Goal: Task Accomplishment & Management: Use online tool/utility

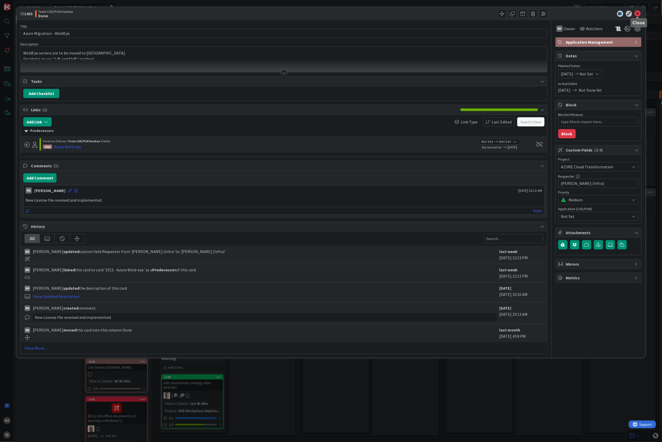
click at [639, 14] on icon at bounding box center [638, 14] width 6 height 6
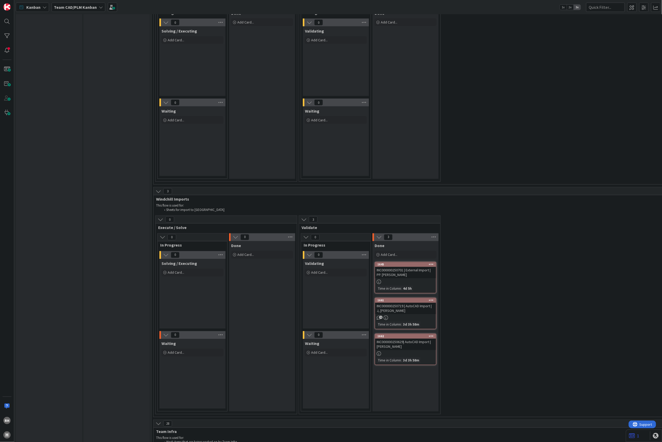
scroll to position [1410, 0]
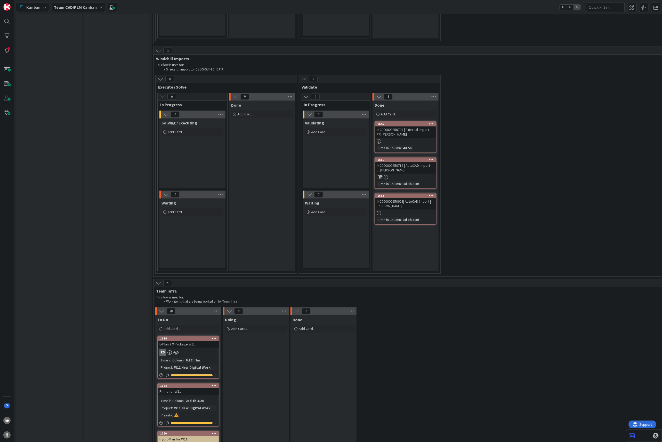
click at [430, 194] on div at bounding box center [431, 196] width 9 height 4
click at [397, 245] on link "Copy Card..." at bounding box center [401, 248] width 70 height 7
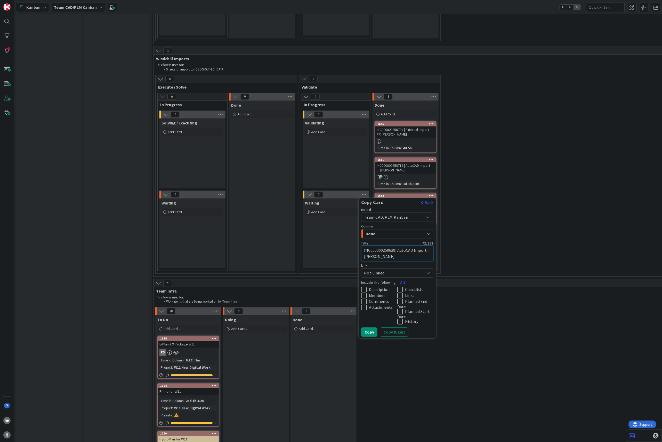
click at [379, 246] on textarea "INC000000250629| AutoCAD Import | [PERSON_NAME]" at bounding box center [397, 254] width 72 height 16
paste textarea "61"
type textarea "x"
type textarea "INC000000250661| AutoCAD Import | [PERSON_NAME]"
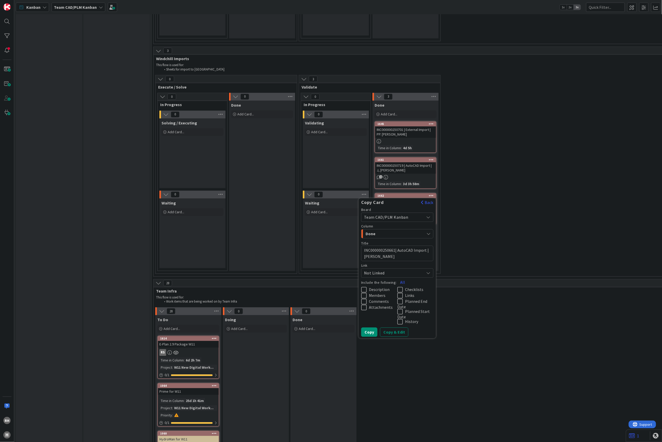
click at [367, 293] on icon at bounding box center [365, 296] width 8 height 6
click at [395, 327] on button "Copy & Edit" at bounding box center [394, 331] width 28 height 9
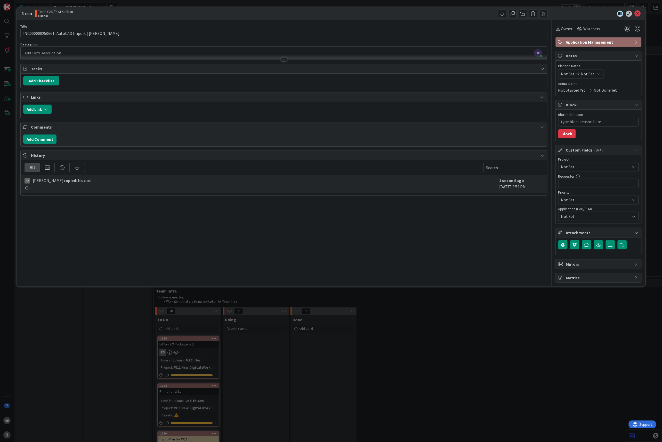
click at [284, 60] on div at bounding box center [284, 59] width 6 height 4
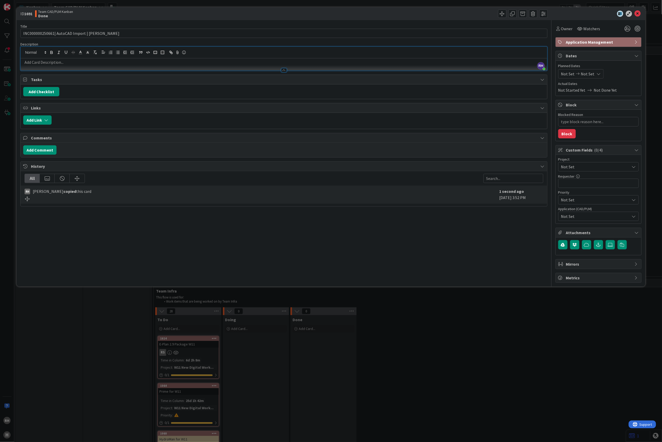
click at [92, 64] on p at bounding box center [284, 62] width 522 height 6
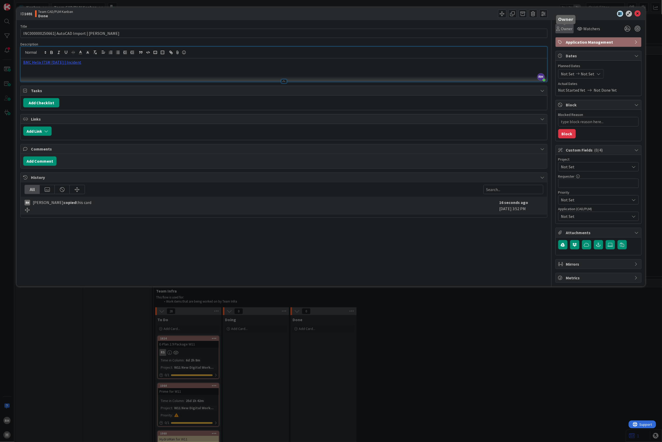
click at [561, 28] on span "Owner" at bounding box center [567, 29] width 12 height 6
click at [575, 68] on link "RH Richard Halve" at bounding box center [597, 67] width 82 height 10
click at [497, 348] on div "ID 1691 Team CAD/PLM Kanban Done Title 42 / 128 INC000000250661| AutoCAD Import…" at bounding box center [331, 221] width 662 height 442
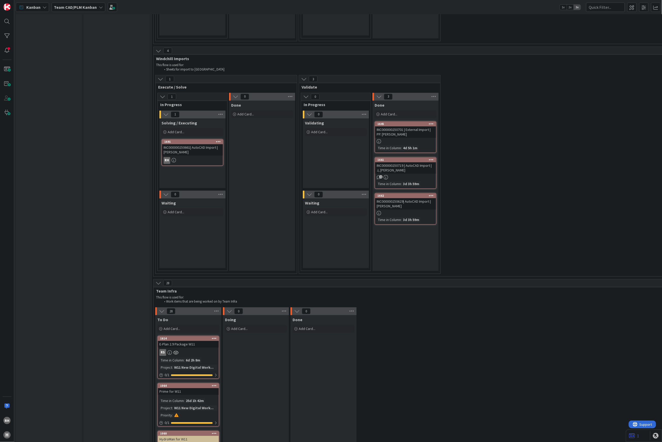
click at [219, 140] on icon at bounding box center [218, 142] width 5 height 4
click at [247, 146] on div "Done Add Card..." at bounding box center [262, 186] width 66 height 170
click at [217, 140] on icon at bounding box center [218, 142] width 5 height 4
click at [204, 191] on link "Copy Card..." at bounding box center [188, 194] width 70 height 7
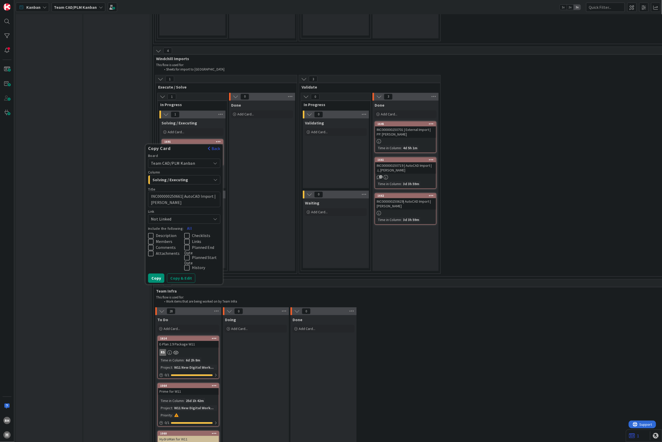
click at [170, 192] on textarea "INC000000250661| AutoCAD Import | [PERSON_NAME]" at bounding box center [184, 200] width 72 height 16
type textarea "x"
type textarea "INC000000250747| AutoCAD Import | P. Baart"
type textarea "x"
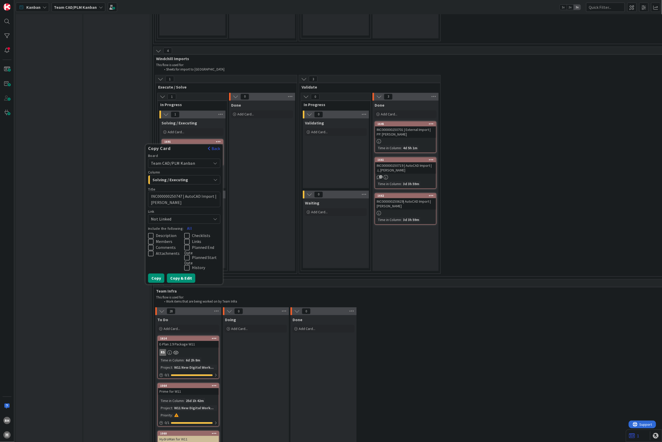
type textarea "INC000000250747 | AutoCAD Import | [PERSON_NAME]"
click at [184, 274] on button "Copy & Edit" at bounding box center [181, 278] width 28 height 9
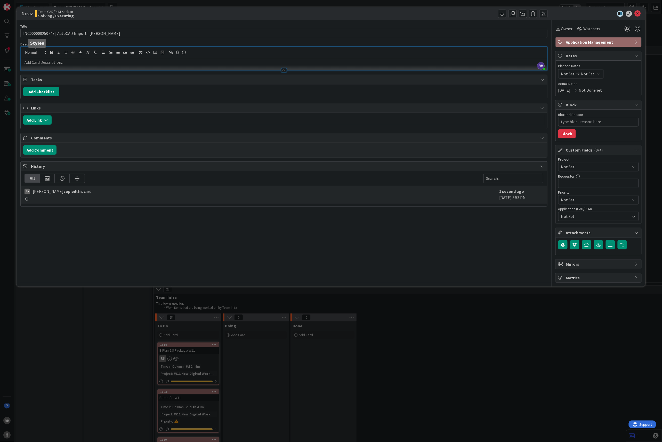
click at [46, 54] on div "RH Richard Halve just joined" at bounding box center [284, 59] width 527 height 24
click at [43, 65] on div at bounding box center [284, 67] width 527 height 5
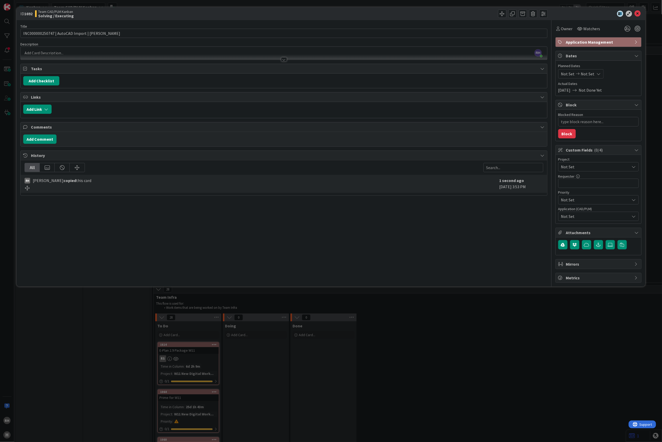
click at [45, 58] on div at bounding box center [284, 56] width 527 height 5
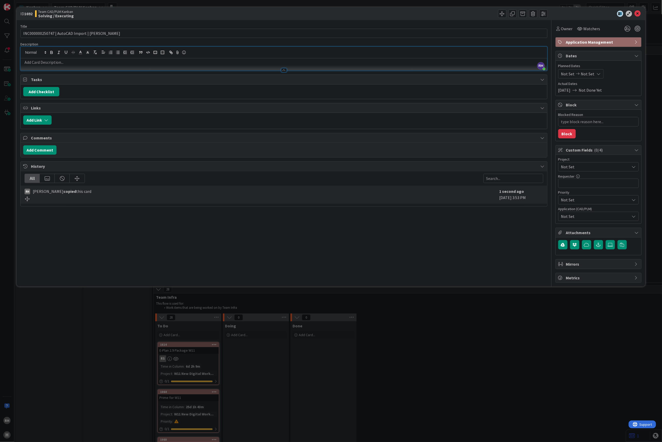
click at [44, 62] on p at bounding box center [284, 62] width 522 height 6
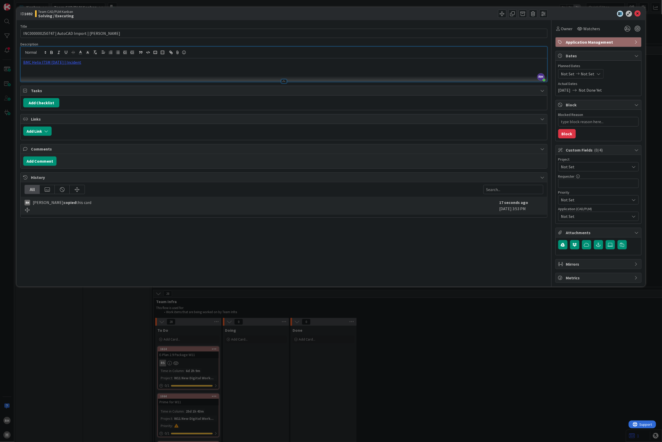
click at [178, 71] on div "BMC Helix ITSM [DATE] | Incident" at bounding box center [284, 69] width 527 height 23
click at [639, 15] on icon at bounding box center [638, 14] width 6 height 6
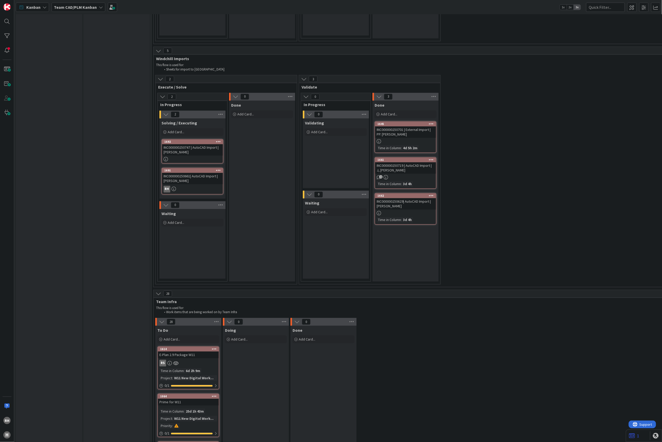
click at [201, 144] on div "INC000000250747 | AutoCAD Import | [PERSON_NAME]" at bounding box center [192, 149] width 61 height 11
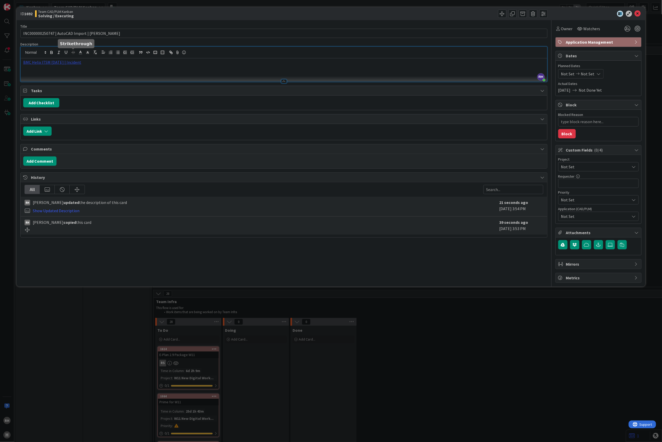
click at [71, 55] on div "RH Richard Halve just joined BMC Helix ITSM 23.3.02 | Incident" at bounding box center [284, 64] width 527 height 35
click at [50, 72] on link "https://huisman-smartit.onbmc.com/smartit/app/#/incident/AGGHEXFAF704DATBGPN3TB…" at bounding box center [47, 72] width 52 height 7
drag, startPoint x: 638, startPoint y: 13, endPoint x: 434, endPoint y: 82, distance: 215.3
click at [637, 13] on icon at bounding box center [638, 14] width 6 height 6
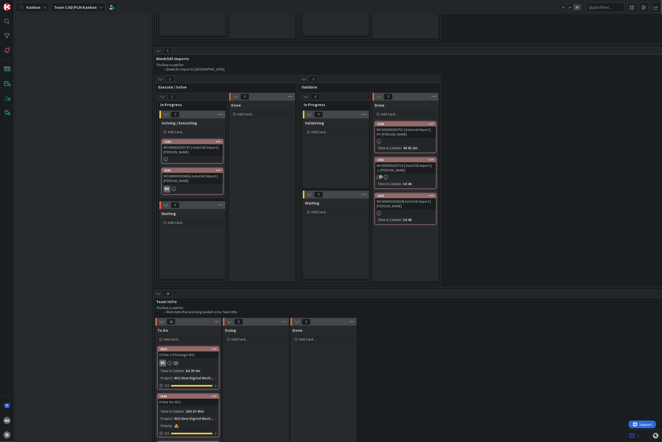
click at [192, 176] on div "INC000000250661| AutoCAD Import | [PERSON_NAME]" at bounding box center [192, 178] width 61 height 11
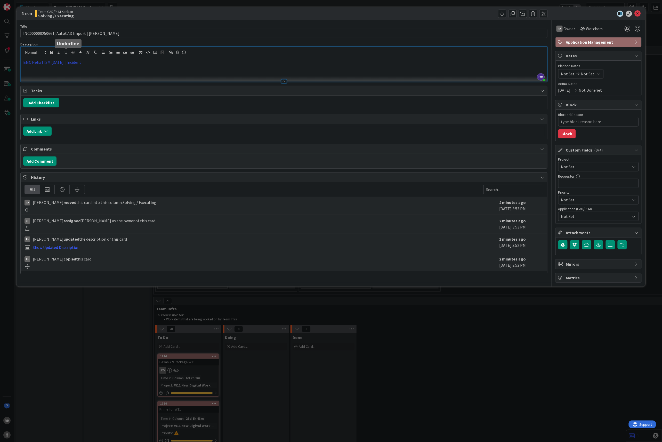
click at [63, 55] on div "RH Richard Halve just joined BMC Helix ITSM 23.3.02 | Incident" at bounding box center [284, 64] width 527 height 35
click at [45, 75] on link "https://huisman-smartit.onbmc.com/smartit/app/#/incident/AGGF4KX6HRENQATBGPJKTB…" at bounding box center [47, 72] width 52 height 7
type textarea "x"
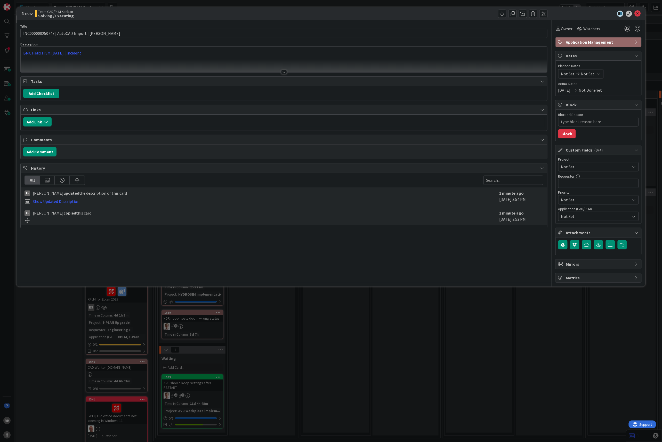
type textarea "x"
click at [639, 12] on icon at bounding box center [638, 14] width 6 height 6
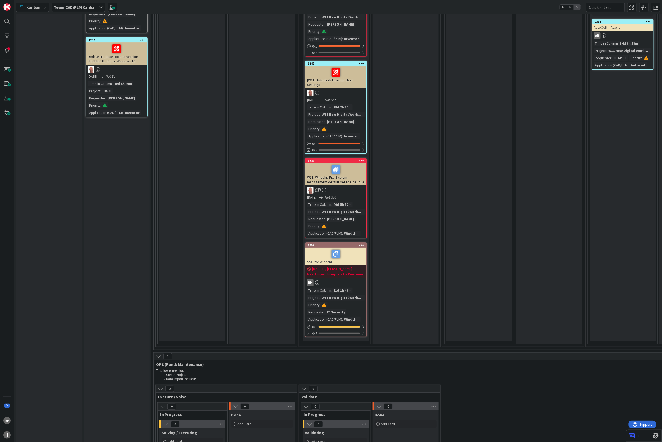
scroll to position [963, 0]
